Goal: Information Seeking & Learning: Check status

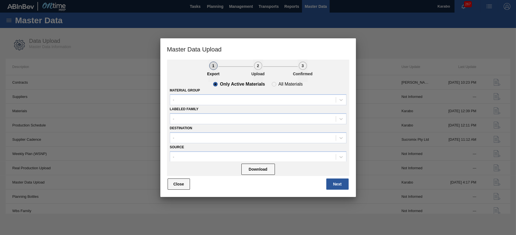
click at [181, 186] on button "Close" at bounding box center [179, 183] width 22 height 11
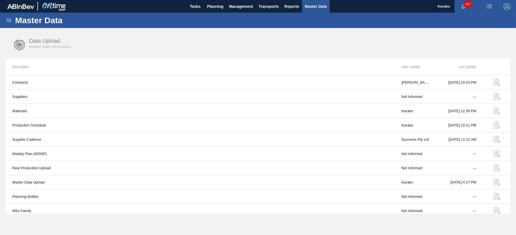
click at [5, 16] on div "Master Data" at bounding box center [258, 20] width 516 height 15
click at [7, 21] on icon at bounding box center [9, 20] width 7 height 7
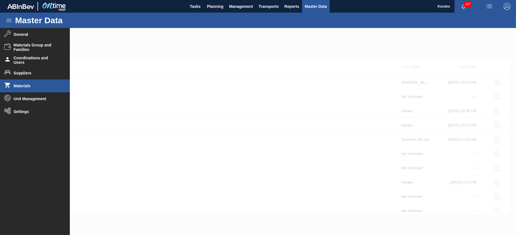
click at [29, 88] on li "Materials" at bounding box center [35, 85] width 70 height 13
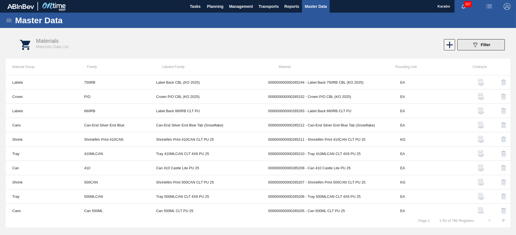
click at [466, 45] on button "089F7B8B-B2A5-4AFE-B5C0-19BA573D28AC Filter" at bounding box center [482, 44] width 48 height 11
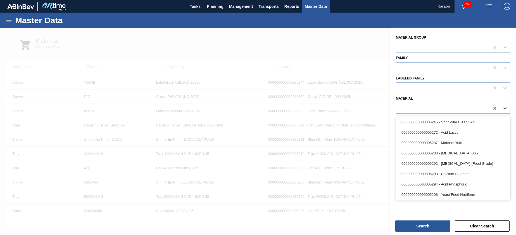
click at [452, 108] on div at bounding box center [443, 108] width 94 height 8
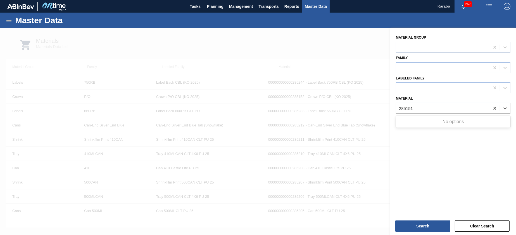
type input "285151"
click at [361, 47] on div at bounding box center [258, 145] width 516 height 235
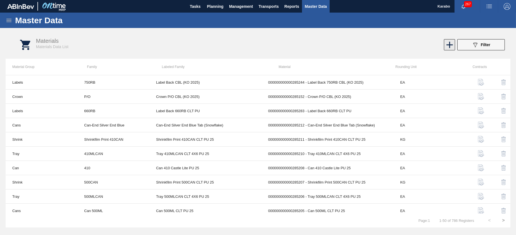
click at [453, 46] on icon at bounding box center [449, 44] width 11 height 11
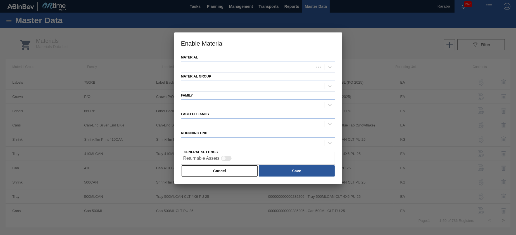
click at [253, 61] on div "Material" at bounding box center [258, 62] width 154 height 19
click at [256, 64] on div at bounding box center [247, 67] width 132 height 8
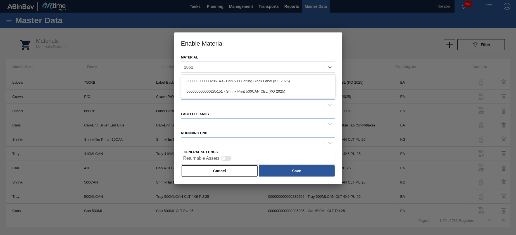
type input "28515"
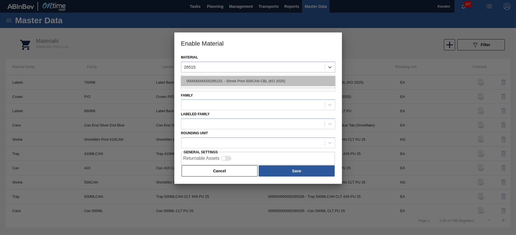
click at [263, 81] on div "000000000000285151 - Shrink Print 500CAN CBL (KO 2025)" at bounding box center [258, 81] width 154 height 10
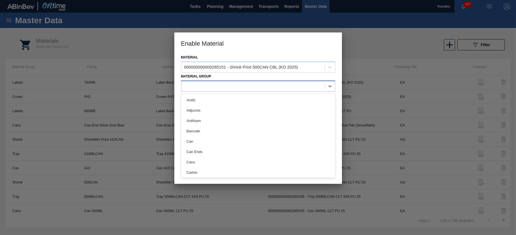
click at [235, 86] on div at bounding box center [252, 86] width 143 height 8
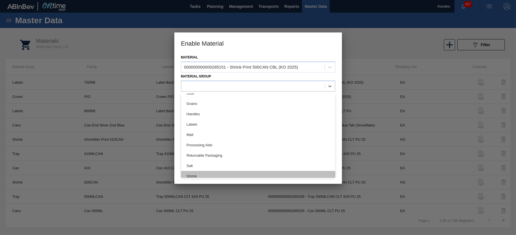
scroll to position [208, 0]
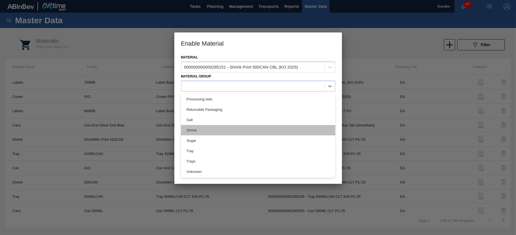
click at [229, 131] on div "Shrink" at bounding box center [258, 130] width 154 height 10
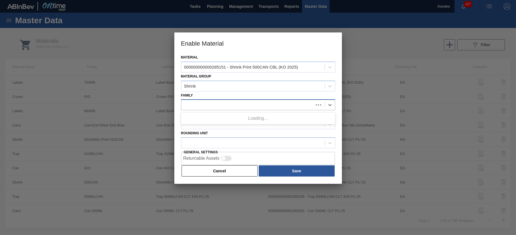
click at [233, 101] on div at bounding box center [247, 105] width 132 height 8
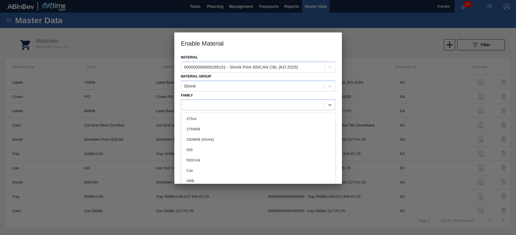
type input "5"
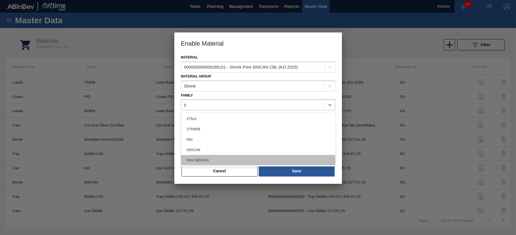
click at [243, 164] on div "Print 500CAN" at bounding box center [258, 160] width 154 height 10
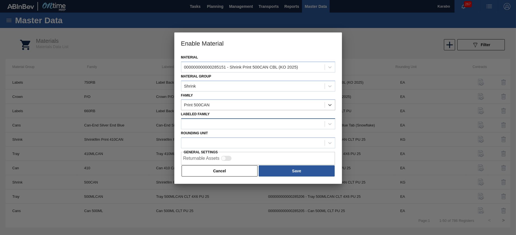
click at [222, 120] on div at bounding box center [252, 124] width 143 height 8
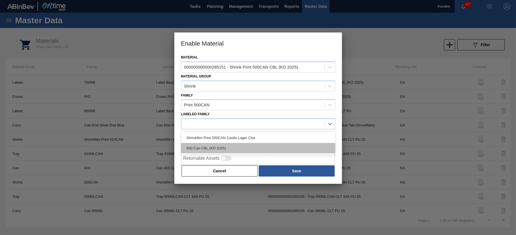
click at [246, 148] on div "500 Can CBL (KO 2025)" at bounding box center [258, 148] width 154 height 10
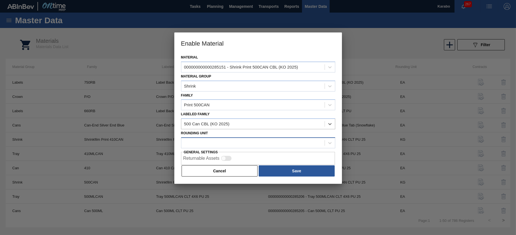
click at [249, 142] on div at bounding box center [252, 143] width 143 height 8
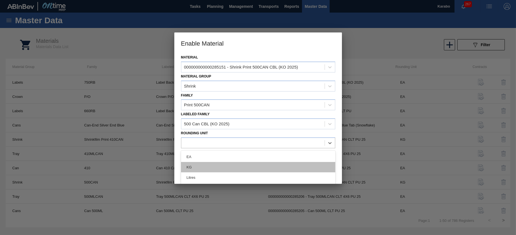
click at [236, 164] on div "KG" at bounding box center [258, 167] width 154 height 10
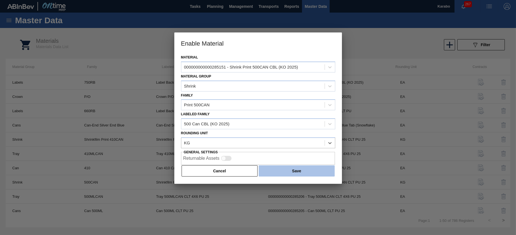
click at [283, 168] on button "Save" at bounding box center [297, 170] width 76 height 11
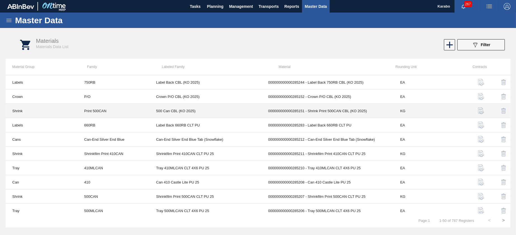
click at [362, 111] on td "000000000000285151 - Shrink Print 500CAN CBL (KO 2025)" at bounding box center [328, 111] width 132 height 14
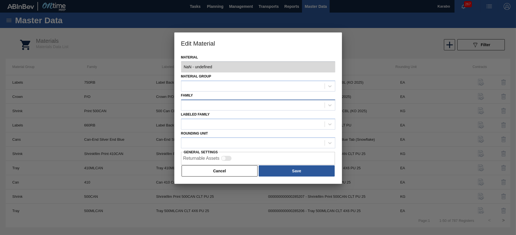
type input "285151 - 000000000000285151 - Shrink Print 500CAN CBL (KO 2025)"
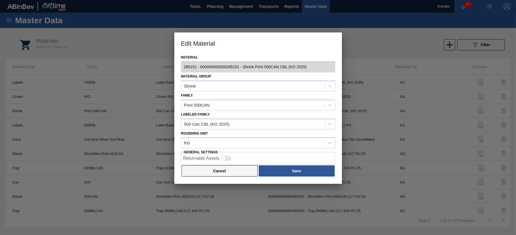
click at [229, 167] on button "Cancel" at bounding box center [220, 170] width 76 height 11
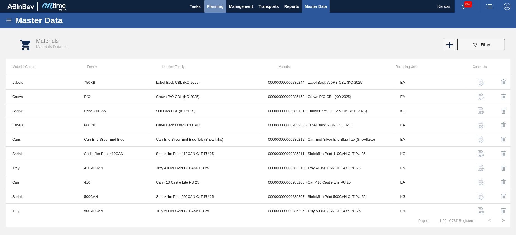
click at [222, 5] on span "Planning" at bounding box center [215, 6] width 16 height 7
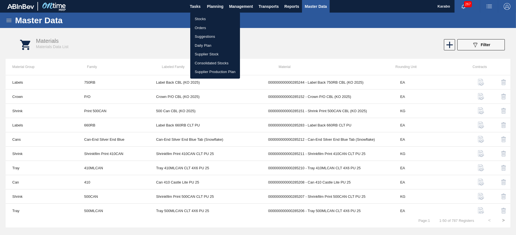
click at [219, 18] on li "Stocks" at bounding box center [215, 19] width 50 height 9
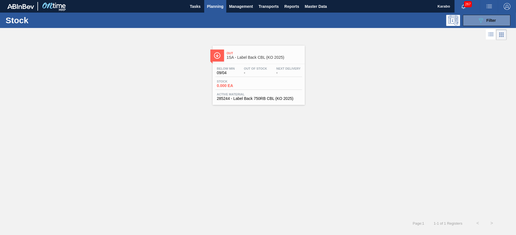
click at [288, 69] on span "Next Delivery" at bounding box center [288, 68] width 24 height 3
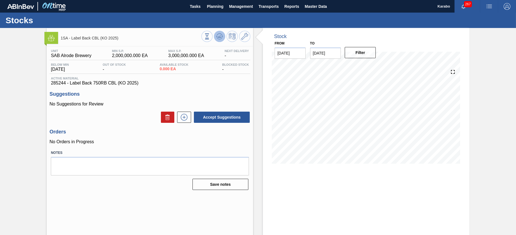
click at [221, 38] on icon at bounding box center [219, 36] width 7 height 7
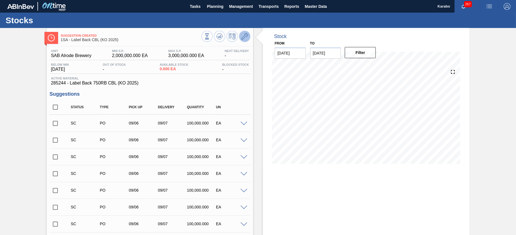
click at [245, 35] on icon at bounding box center [244, 36] width 7 height 7
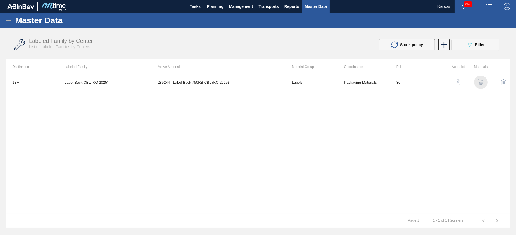
click at [478, 83] on img "button" at bounding box center [481, 82] width 6 height 6
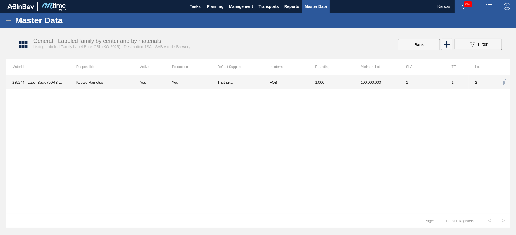
click at [300, 79] on td "FOB" at bounding box center [286, 82] width 46 height 14
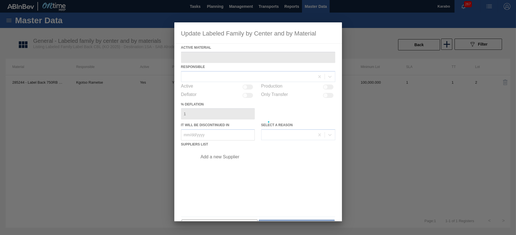
type Material "285244 - Label Back 750RB CBL (KO 2025)"
checkbox input "true"
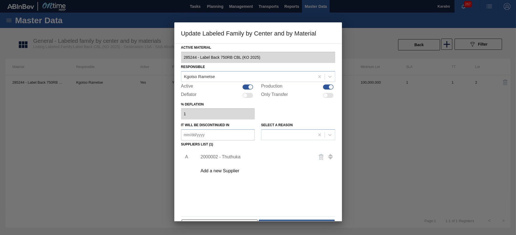
click at [228, 157] on div "2000002 - Thuthuka" at bounding box center [256, 156] width 110 height 5
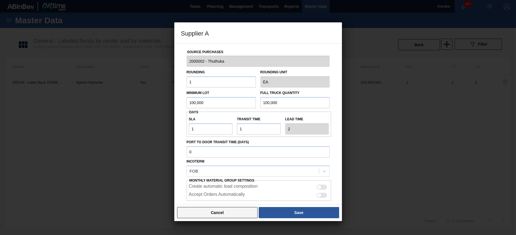
click at [214, 209] on button "Cancel" at bounding box center [217, 212] width 81 height 11
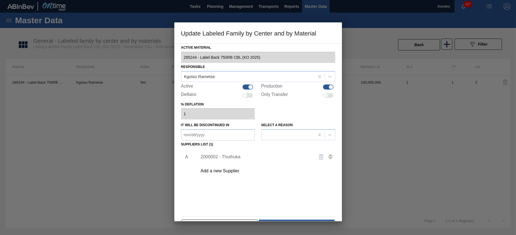
scroll to position [17, 0]
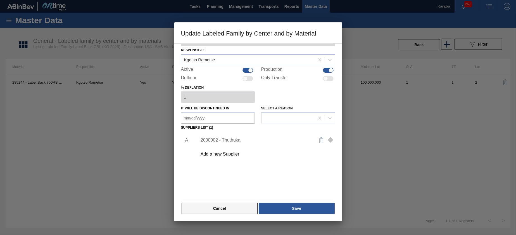
click at [222, 205] on button "Cancel" at bounding box center [220, 208] width 76 height 11
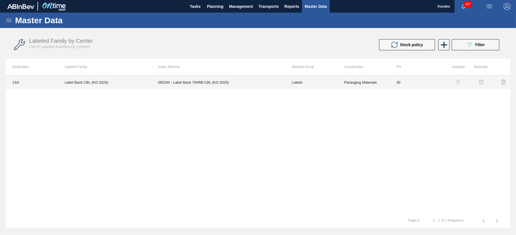
click at [303, 82] on td "Labels" at bounding box center [311, 82] width 52 height 14
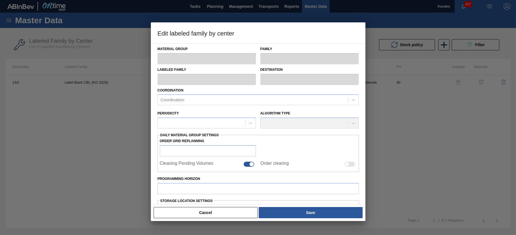
type input "Labels"
type input "750RB"
type input "Label Back CBL (KO 2025)"
type input "1SA - SAB Alrode Brewery"
type input "30"
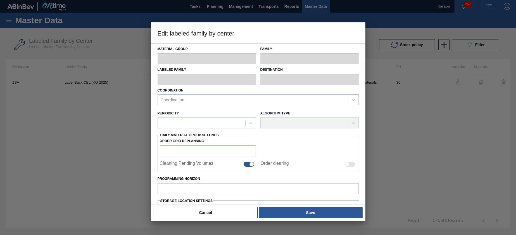
type input "2,000,000"
type input "3,000,000"
type input "100"
type input "3,000,000.000"
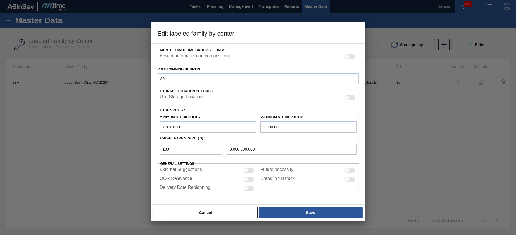
scroll to position [87, 0]
drag, startPoint x: 228, startPoint y: 210, endPoint x: 223, endPoint y: 202, distance: 9.3
click at [228, 211] on button "Cancel" at bounding box center [206, 212] width 104 height 11
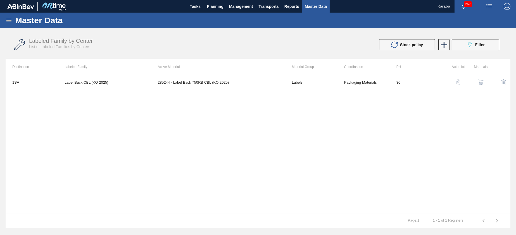
click at [11, 20] on icon at bounding box center [8, 20] width 5 height 3
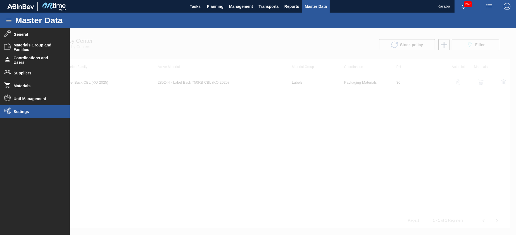
click at [33, 107] on li "Settings" at bounding box center [35, 111] width 70 height 13
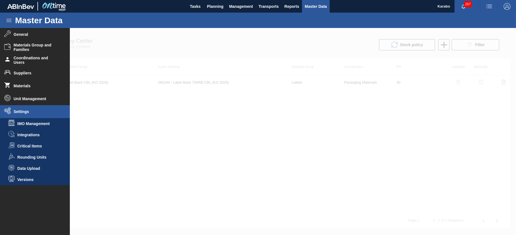
click at [33, 167] on span "Data Upload" at bounding box center [38, 168] width 43 height 4
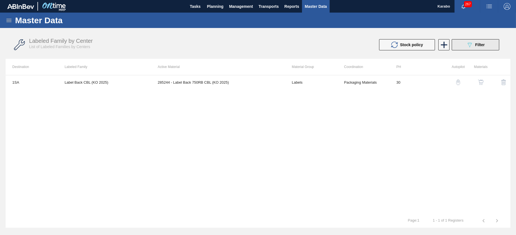
click at [476, 42] on div "089F7B8B-B2A5-4AFE-B5C0-19BA573D28AC Filter" at bounding box center [476, 44] width 18 height 7
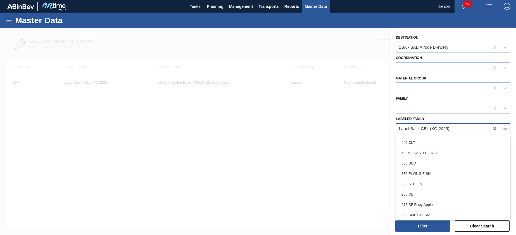
click at [449, 128] on div "Label Back CBL (KO 2025)" at bounding box center [424, 128] width 50 height 5
click at [494, 48] on icon at bounding box center [495, 47] width 3 height 3
drag, startPoint x: 120, startPoint y: 55, endPoint x: 53, endPoint y: 39, distance: 68.8
click at [118, 54] on div at bounding box center [258, 145] width 516 height 235
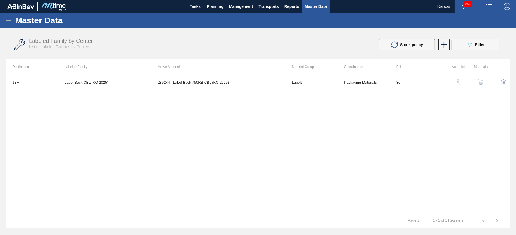
click at [7, 19] on icon at bounding box center [9, 20] width 7 height 7
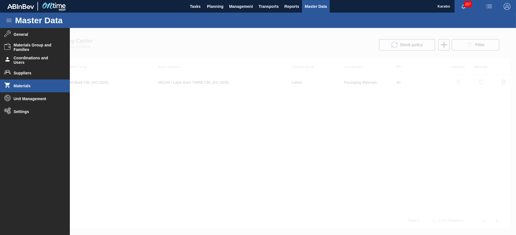
click at [34, 86] on span "Materials" at bounding box center [37, 86] width 46 height 4
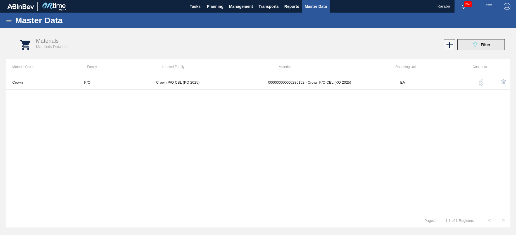
click at [480, 46] on div "089F7B8B-B2A5-4AFE-B5C0-19BA573D28AC Filter" at bounding box center [481, 44] width 18 height 7
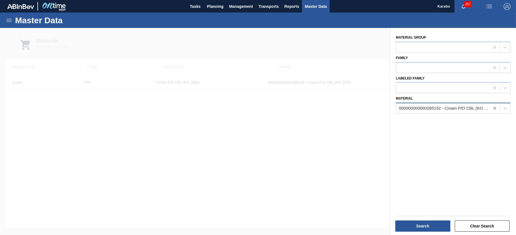
click at [492, 107] on icon at bounding box center [495, 108] width 6 height 6
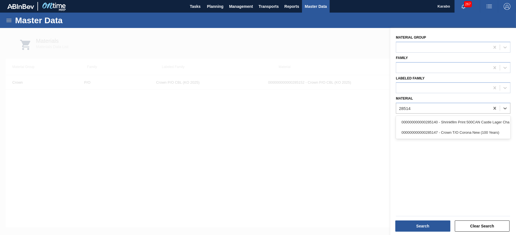
type input "28514"
click at [371, 159] on div at bounding box center [258, 145] width 516 height 235
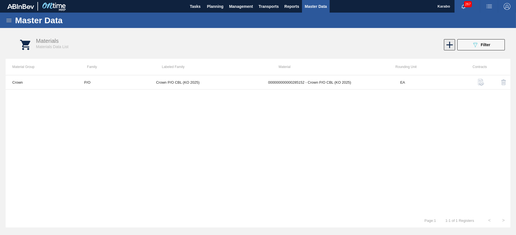
click at [446, 48] on icon at bounding box center [449, 44] width 11 height 11
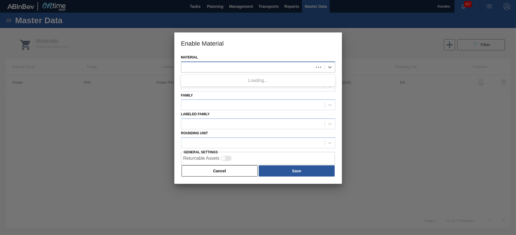
click at [293, 67] on div at bounding box center [247, 67] width 132 height 8
type input "28514"
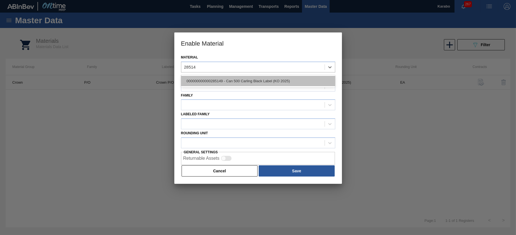
click at [261, 83] on div "000000000000285149 - Can 500 Carling Black Label (KO 2025)" at bounding box center [258, 81] width 154 height 10
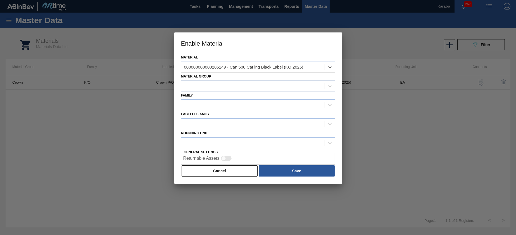
click at [251, 87] on div at bounding box center [252, 86] width 143 height 8
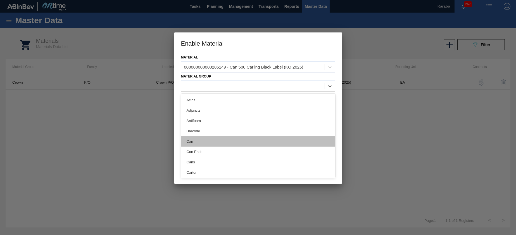
click at [223, 138] on div "Can" at bounding box center [258, 141] width 154 height 10
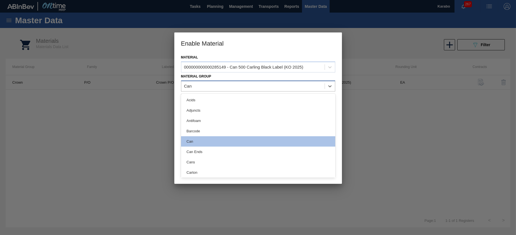
click at [236, 84] on div "Can" at bounding box center [252, 86] width 143 height 8
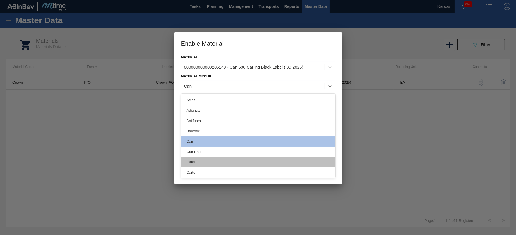
click at [215, 157] on div "Cans" at bounding box center [258, 162] width 154 height 10
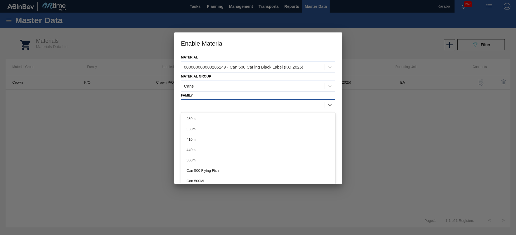
click at [216, 100] on div at bounding box center [258, 104] width 154 height 11
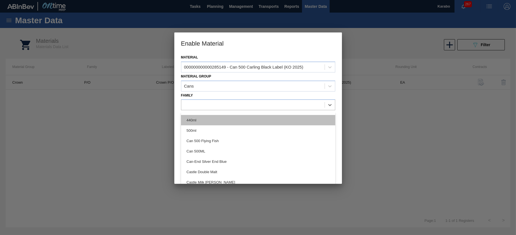
scroll to position [42, 0]
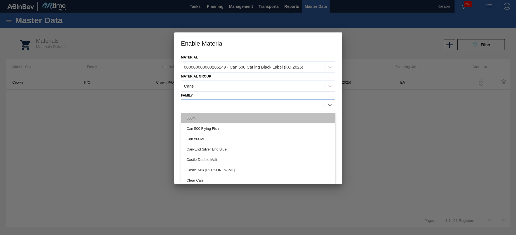
click at [215, 120] on div "500ml" at bounding box center [258, 118] width 154 height 10
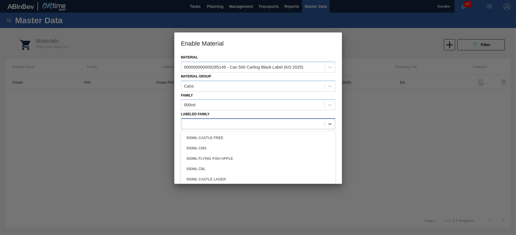
drag, startPoint x: 215, startPoint y: 124, endPoint x: 237, endPoint y: 126, distance: 21.9
click at [216, 125] on div at bounding box center [252, 124] width 143 height 8
click at [232, 111] on div "Labeled Family option 500ML CASTLE FREE focused, 1 of 28. 28 results available.…" at bounding box center [258, 119] width 154 height 19
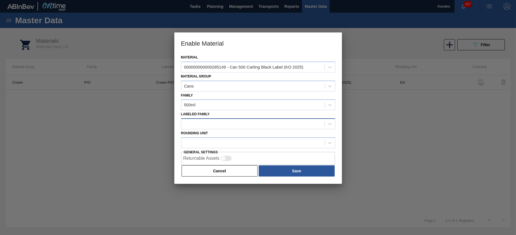
click at [249, 121] on div at bounding box center [252, 124] width 143 height 8
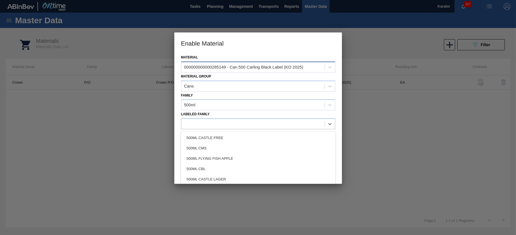
click at [298, 70] on div "000000000000285149 - Can 500 Carling Black Label (KO 2025)" at bounding box center [252, 67] width 143 height 8
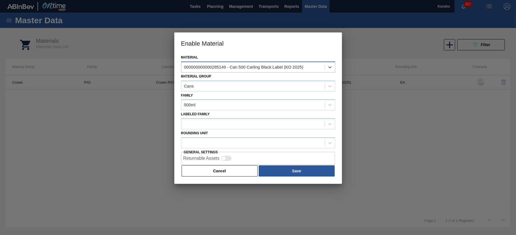
click at [303, 66] on div "000000000000285149 - Can 500 Carling Black Label (KO 2025)" at bounding box center [252, 67] width 143 height 8
click at [217, 139] on div at bounding box center [252, 143] width 143 height 8
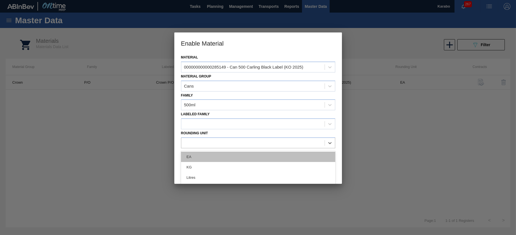
click at [212, 157] on div "EA" at bounding box center [258, 156] width 154 height 10
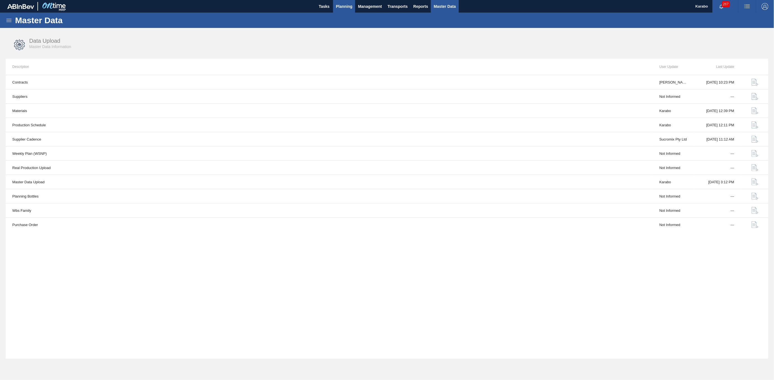
click at [345, 6] on span "Planning" at bounding box center [344, 6] width 16 height 7
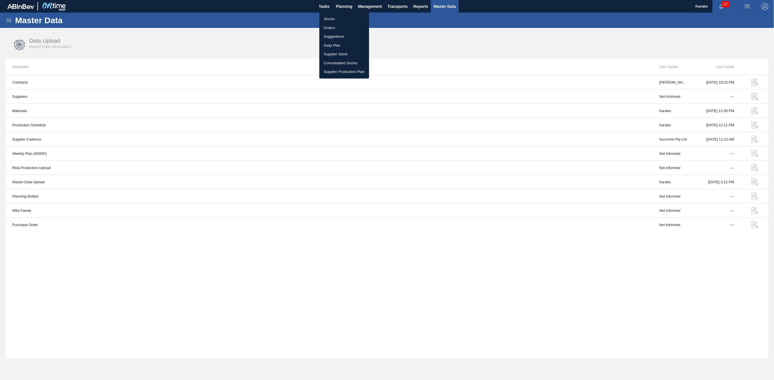
click at [341, 20] on li "Stocks" at bounding box center [344, 19] width 50 height 9
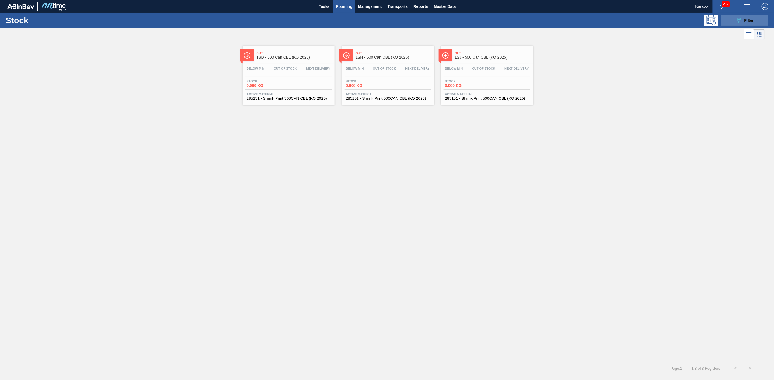
click at [751, 19] on span "Filter" at bounding box center [750, 20] width 10 height 4
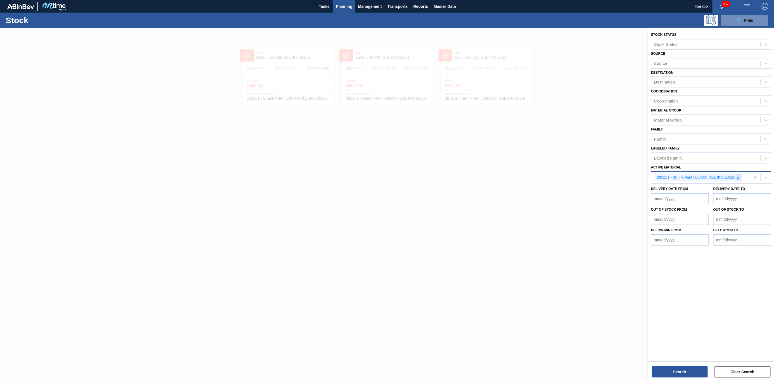
click at [739, 178] on icon at bounding box center [739, 178] width 2 height 2
click at [718, 178] on div "Active Material" at bounding box center [706, 177] width 109 height 8
type Material "2025"
click at [424, 8] on span "Reports" at bounding box center [420, 6] width 15 height 7
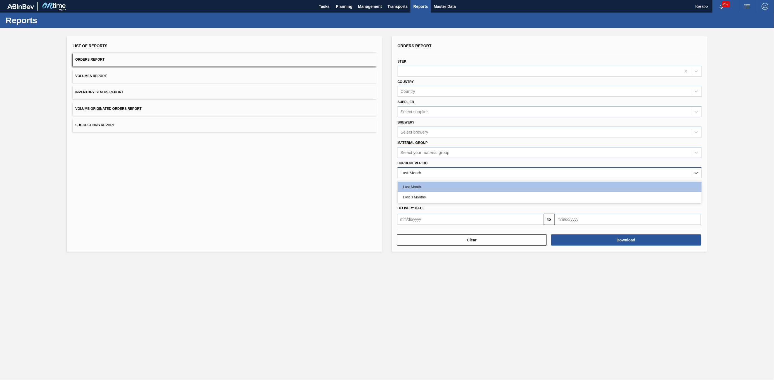
click at [478, 177] on div "Last Month" at bounding box center [550, 172] width 304 height 11
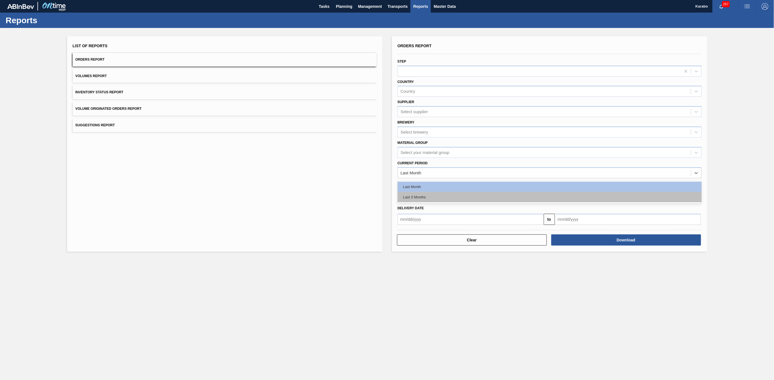
click at [479, 196] on div "Last 3 Months" at bounding box center [550, 197] width 304 height 10
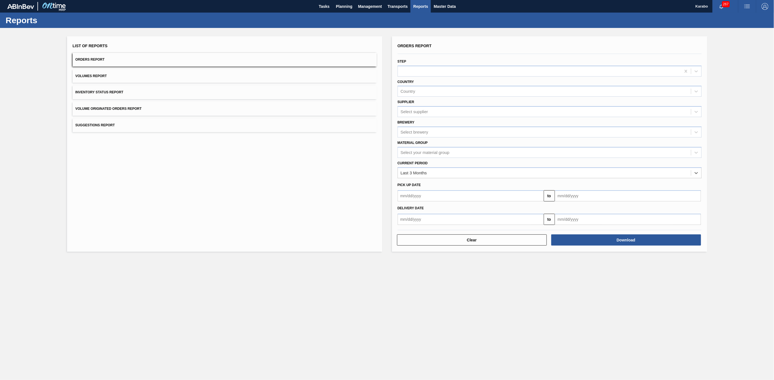
click at [576, 217] on input "text" at bounding box center [628, 219] width 146 height 11
click at [560, 232] on button "Previous Month" at bounding box center [560, 233] width 4 height 4
click at [564, 285] on div "24" at bounding box center [562, 287] width 8 height 8
type input "08/24/2025"
click at [599, 239] on button "Download" at bounding box center [626, 240] width 150 height 11
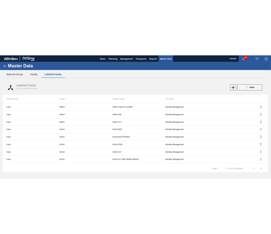
scroll to position [503, 0]
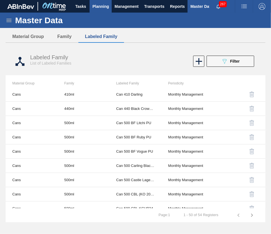
click at [103, 7] on span "Planning" at bounding box center [100, 6] width 16 height 7
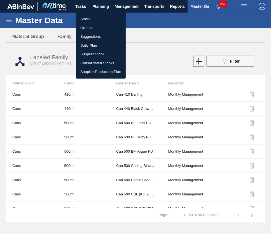
click at [103, 17] on li "Stocks" at bounding box center [101, 19] width 50 height 9
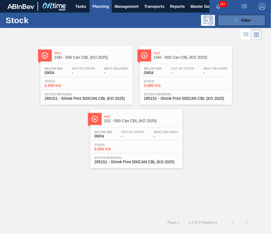
click at [238, 20] on icon "089F7B8B-B2A5-4AFE-B5C0-19BA573D28AC" at bounding box center [235, 20] width 7 height 7
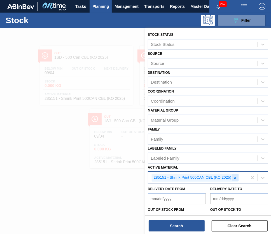
click at [236, 178] on icon at bounding box center [235, 178] width 4 height 4
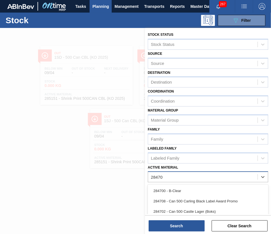
type Material "284700"
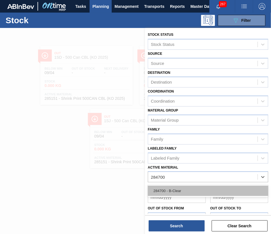
click at [196, 188] on div "284700 - B-Clear" at bounding box center [208, 191] width 120 height 10
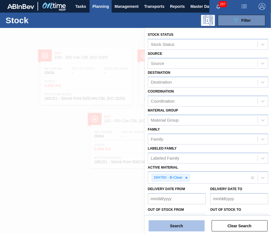
click at [191, 222] on button "Search" at bounding box center [176, 225] width 56 height 11
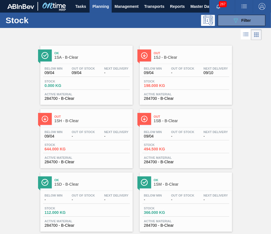
click at [112, 80] on div "Stock 0.000 KG" at bounding box center [86, 85] width 87 height 10
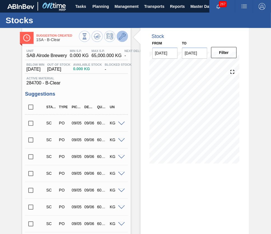
click at [119, 38] on icon at bounding box center [122, 36] width 7 height 7
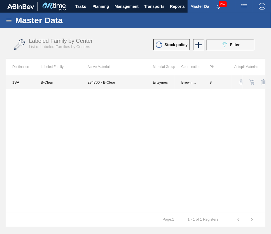
click at [113, 81] on td "284700 - B-Clear" at bounding box center [113, 82] width 65 height 14
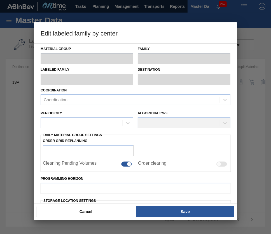
type input "Enzymes"
type input "B-Clear"
type input "1SA - SAB Alrode Brewery"
type input "8"
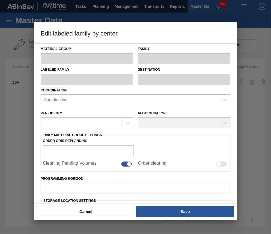
type input "0"
type input "65,000"
type input "100"
type input "65,000.000"
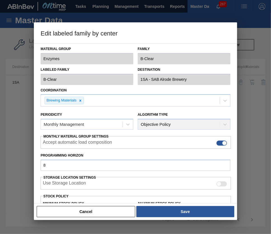
scroll to position [88, 0]
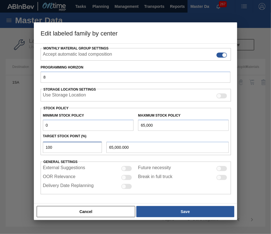
drag, startPoint x: 70, startPoint y: 146, endPoint x: 21, endPoint y: 150, distance: 49.7
click at [21, 150] on div "Edit labeled family by center Material Group Enzymes Family B-Clear Labeled Fam…" at bounding box center [135, 117] width 271 height 234
type input "0"
type input "0.000"
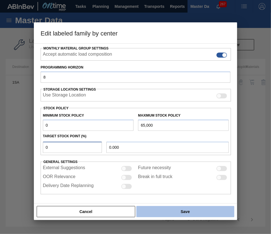
type input "0"
click at [158, 210] on button "Save" at bounding box center [185, 211] width 98 height 11
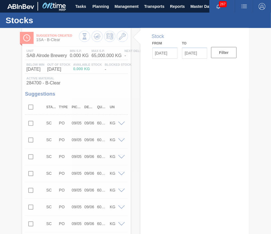
type input "[DATE]"
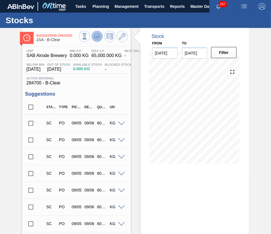
click at [97, 34] on icon at bounding box center [97, 36] width 7 height 7
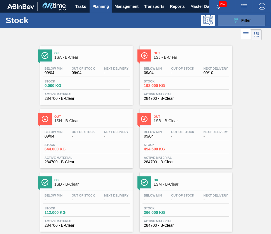
click at [238, 23] on icon "089F7B8B-B2A5-4AFE-B5C0-19BA573D28AC" at bounding box center [235, 20] width 7 height 7
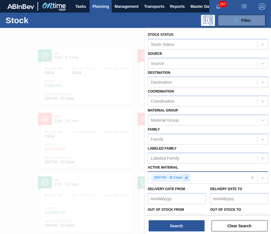
click at [185, 178] on icon at bounding box center [186, 178] width 4 height 4
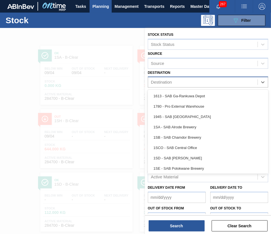
click at [201, 79] on div "Destination" at bounding box center [202, 82] width 109 height 8
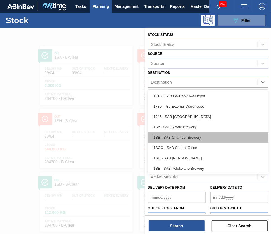
click at [181, 139] on div "1SB - SAB Chamdor Brewery" at bounding box center [208, 137] width 120 height 10
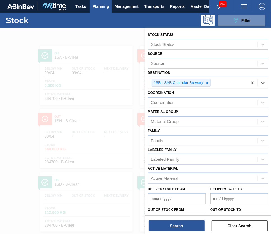
scroll to position [10, 0]
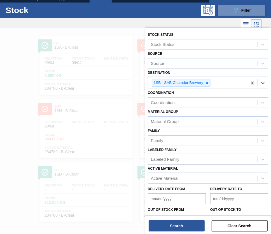
click at [181, 177] on div "Active Material" at bounding box center [202, 178] width 109 height 8
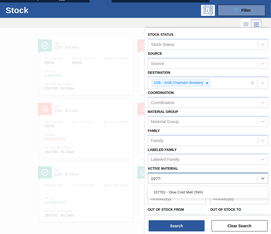
type Material "107701"
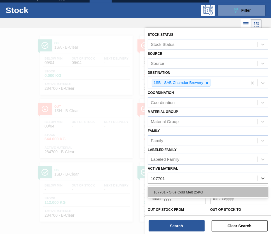
click at [187, 192] on div "107701 - Glue Cold Melt 25KG" at bounding box center [208, 192] width 120 height 10
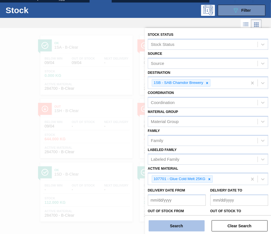
click at [181, 222] on button "Search" at bounding box center [176, 225] width 56 height 11
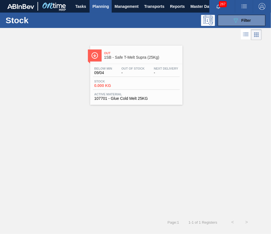
click at [145, 84] on div "Stock 0.000 KG" at bounding box center [136, 85] width 87 height 10
